Goal: Task Accomplishment & Management: Manage account settings

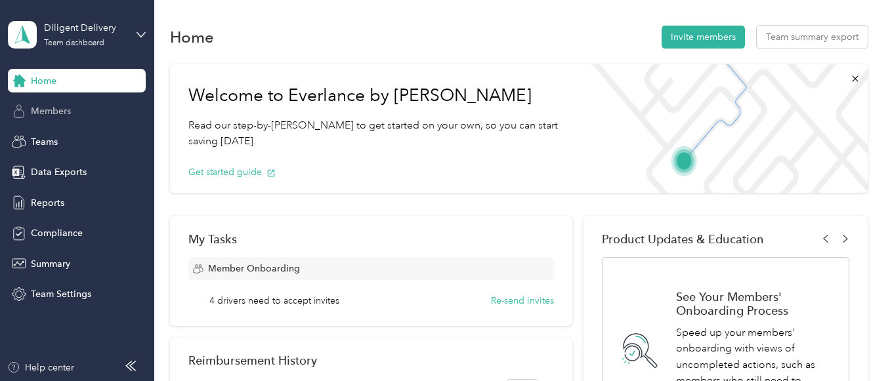
click at [60, 110] on span "Members" at bounding box center [51, 111] width 40 height 14
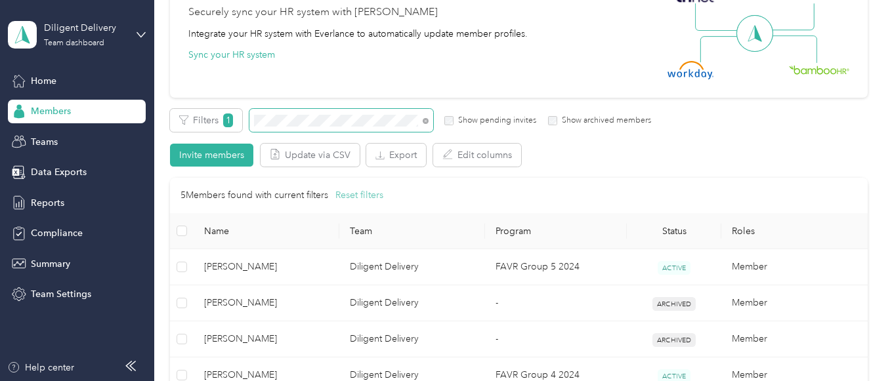
scroll to position [197, 0]
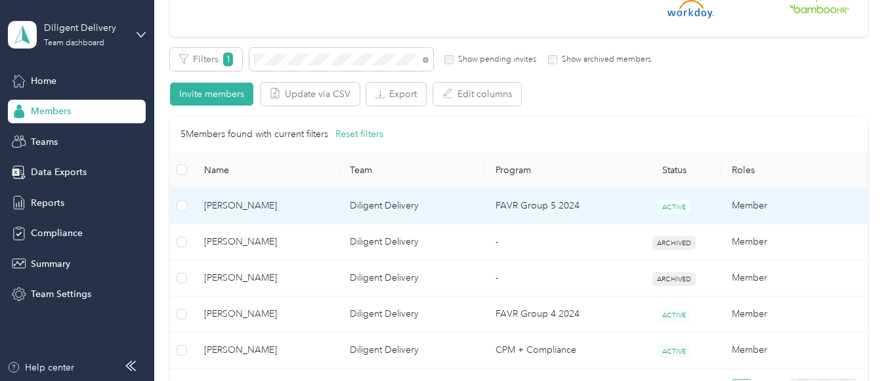
click at [543, 196] on td "FAVR Group 5 2024" at bounding box center [556, 206] width 142 height 36
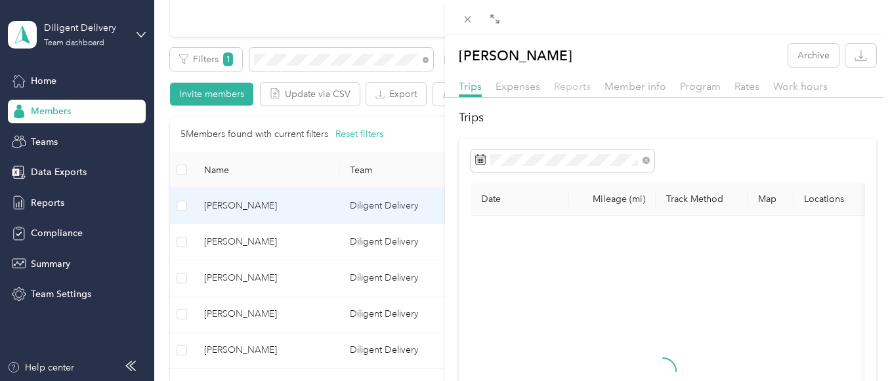
click at [566, 89] on span "Reports" at bounding box center [572, 86] width 37 height 12
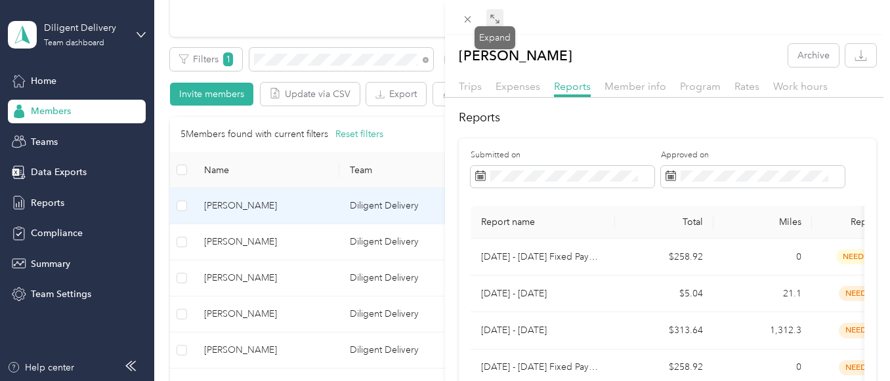
click at [498, 24] on icon at bounding box center [495, 19] width 11 height 11
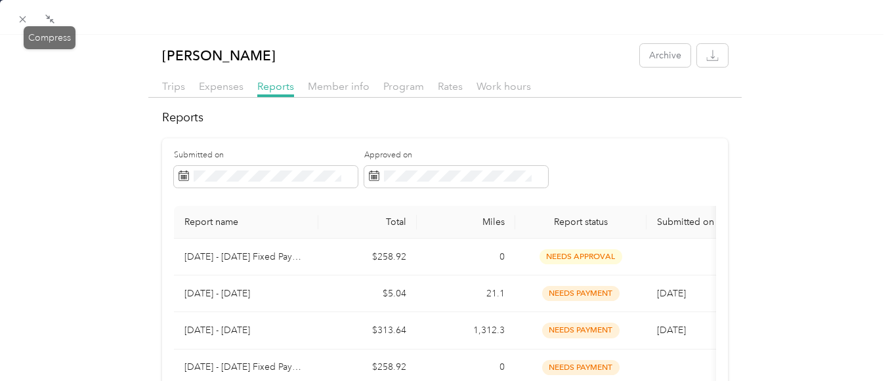
click at [50, 22] on icon at bounding box center [50, 19] width 11 height 11
